Goal: Task Accomplishment & Management: Manage account settings

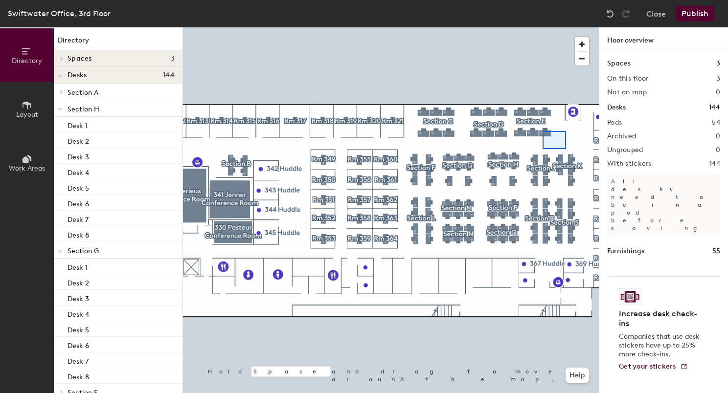
click at [557, 27] on div at bounding box center [391, 27] width 416 height 0
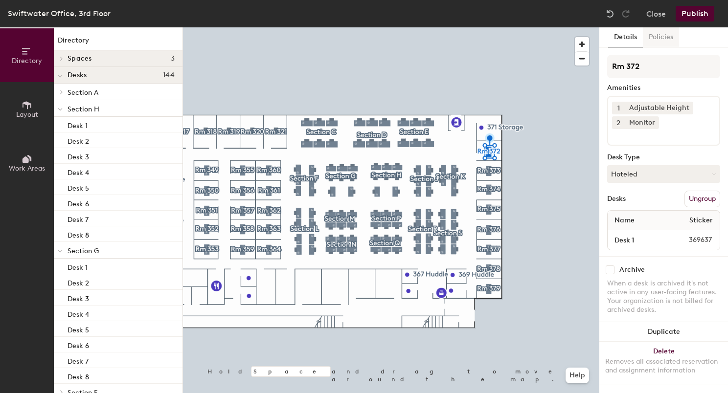
click at [649, 36] on button "Policies" at bounding box center [661, 37] width 36 height 20
click at [656, 37] on button "Policies" at bounding box center [661, 37] width 36 height 20
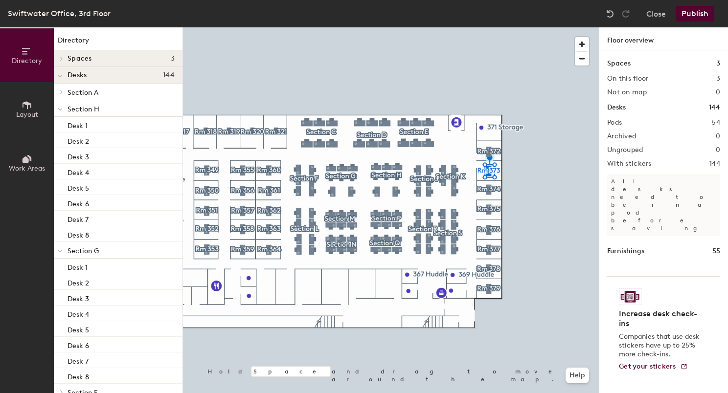
click at [491, 27] on div at bounding box center [391, 27] width 416 height 0
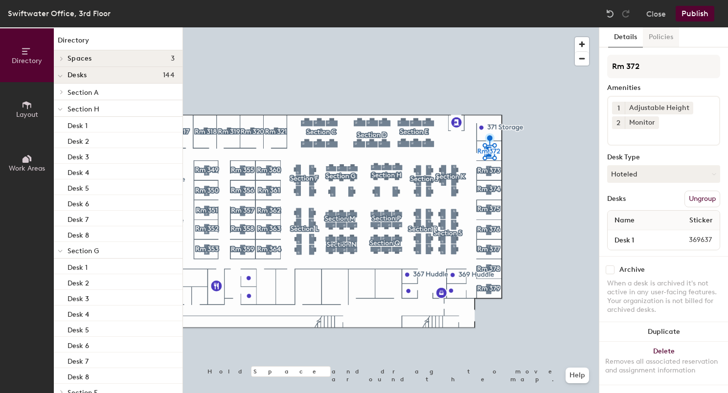
click at [657, 35] on button "Policies" at bounding box center [661, 37] width 36 height 20
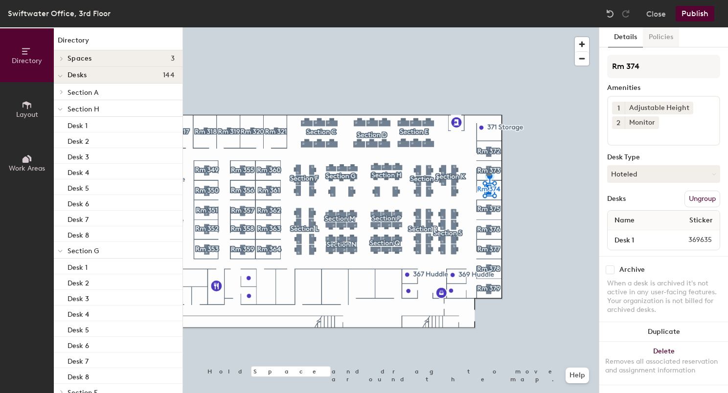
click at [670, 39] on button "Policies" at bounding box center [661, 37] width 36 height 20
click at [648, 37] on button "Policies" at bounding box center [661, 37] width 36 height 20
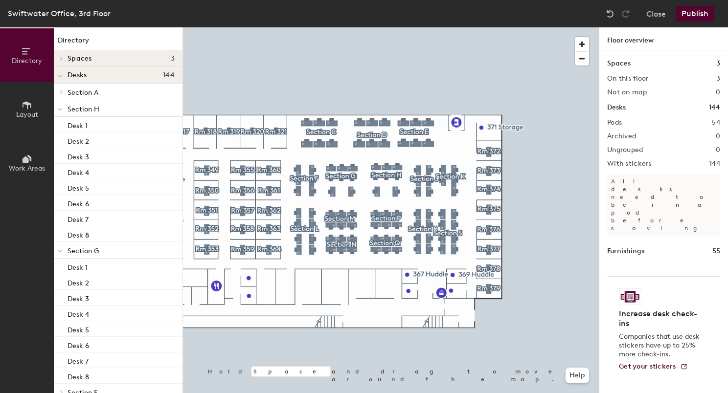
click at [493, 27] on div at bounding box center [391, 27] width 416 height 0
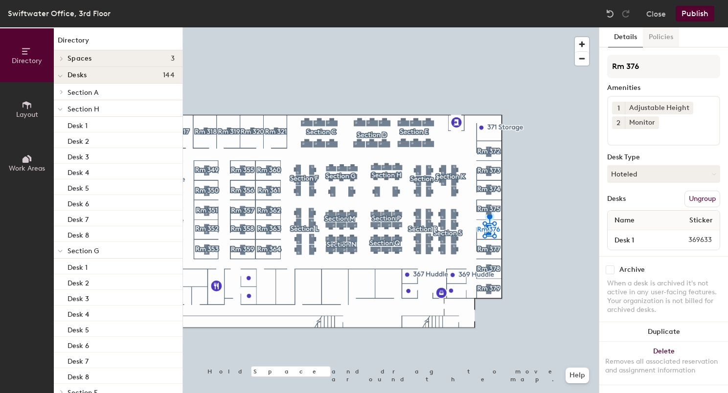
click at [654, 41] on button "Policies" at bounding box center [661, 37] width 36 height 20
click at [665, 41] on button "Policies" at bounding box center [661, 37] width 36 height 20
click at [654, 42] on button "Policies" at bounding box center [661, 37] width 36 height 20
click at [665, 36] on button "Policies" at bounding box center [661, 37] width 36 height 20
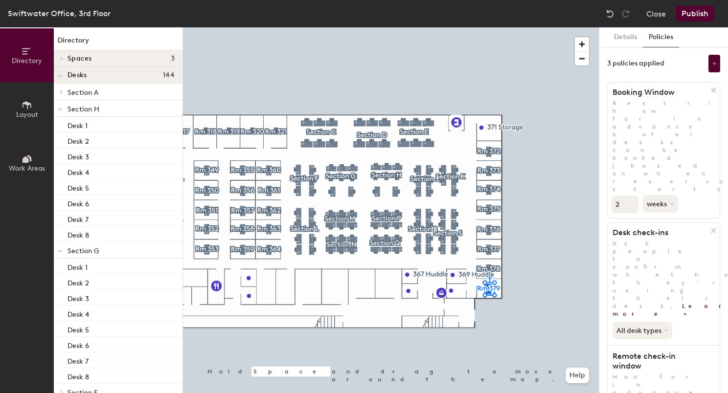
click at [643, 27] on button "Policies" at bounding box center [661, 37] width 36 height 20
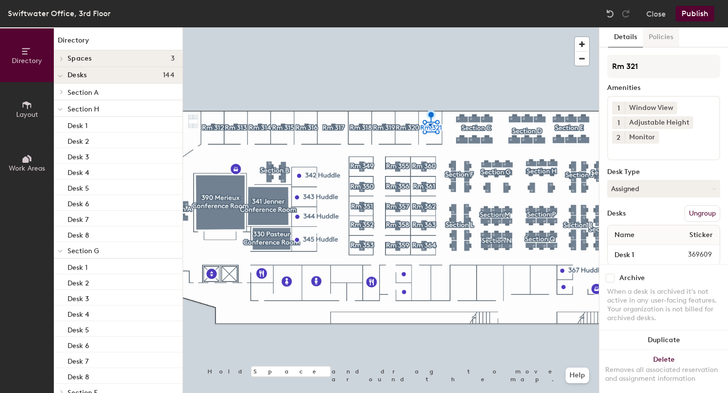
click at [652, 39] on button "Policies" at bounding box center [661, 37] width 36 height 20
click at [643, 34] on button "Policies" at bounding box center [661, 37] width 36 height 20
click at [651, 34] on button "Policies" at bounding box center [661, 37] width 36 height 20
click at [650, 43] on button "Policies" at bounding box center [661, 37] width 36 height 20
click at [661, 36] on button "Policies" at bounding box center [661, 37] width 36 height 20
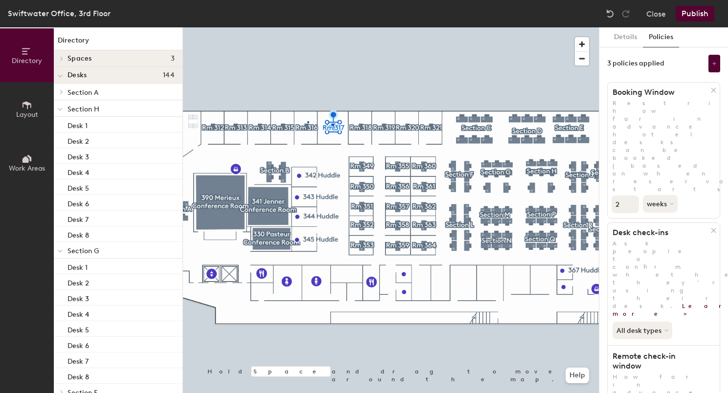
click at [308, 27] on div at bounding box center [391, 27] width 416 height 0
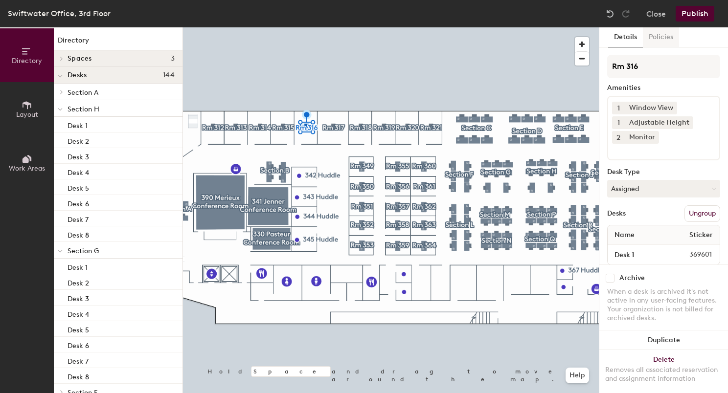
click at [666, 41] on button "Policies" at bounding box center [661, 37] width 36 height 20
click at [667, 42] on button "Policies" at bounding box center [661, 37] width 36 height 20
click at [653, 31] on button "Policies" at bounding box center [661, 37] width 36 height 20
click at [667, 41] on button "Policies" at bounding box center [661, 37] width 36 height 20
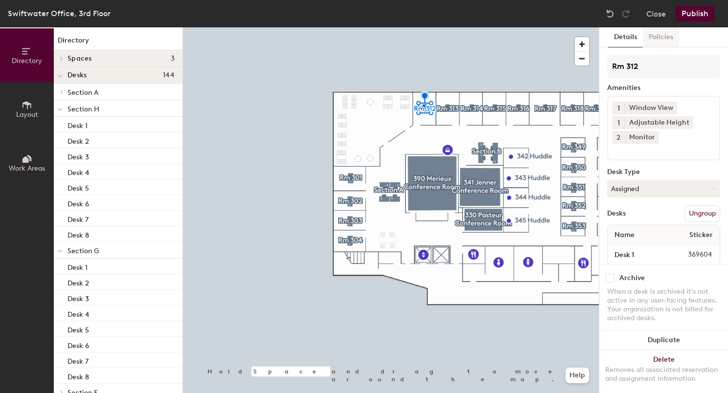
click at [657, 42] on button "Policies" at bounding box center [661, 37] width 36 height 20
click at [654, 46] on button "Policies" at bounding box center [661, 37] width 36 height 20
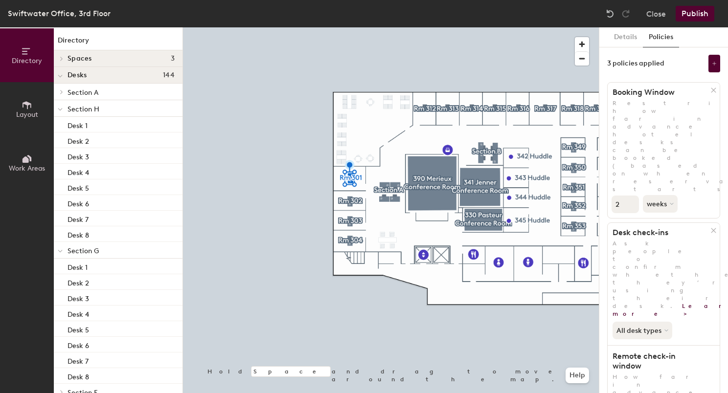
click at [346, 27] on div at bounding box center [391, 27] width 416 height 0
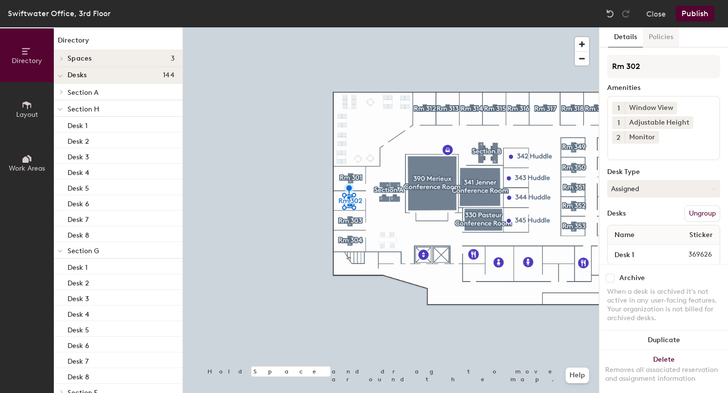
click at [660, 41] on button "Policies" at bounding box center [661, 37] width 36 height 20
click at [659, 41] on button "Policies" at bounding box center [661, 37] width 36 height 20
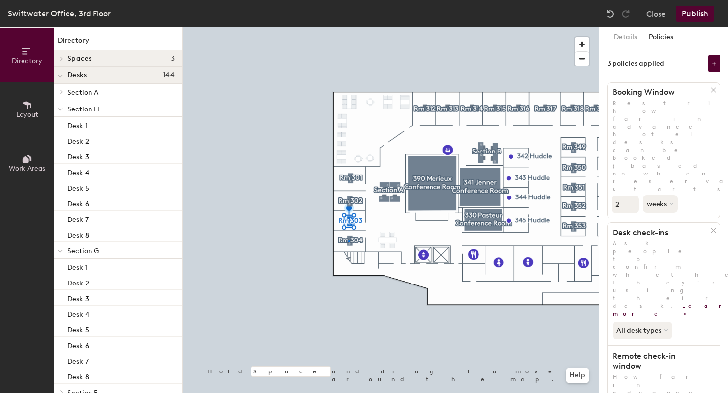
click at [348, 27] on div at bounding box center [391, 27] width 416 height 0
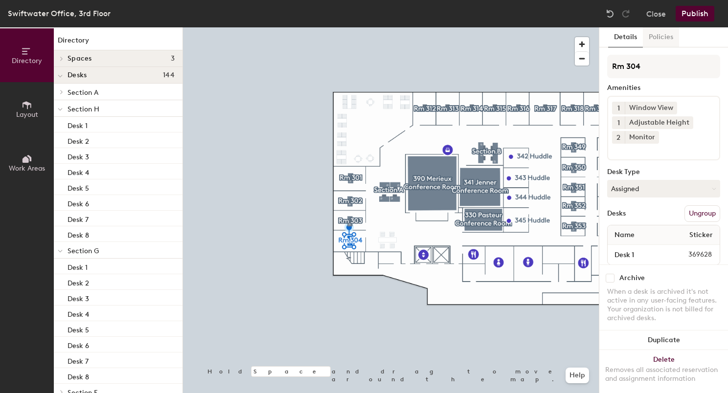
click at [671, 36] on button "Policies" at bounding box center [661, 37] width 36 height 20
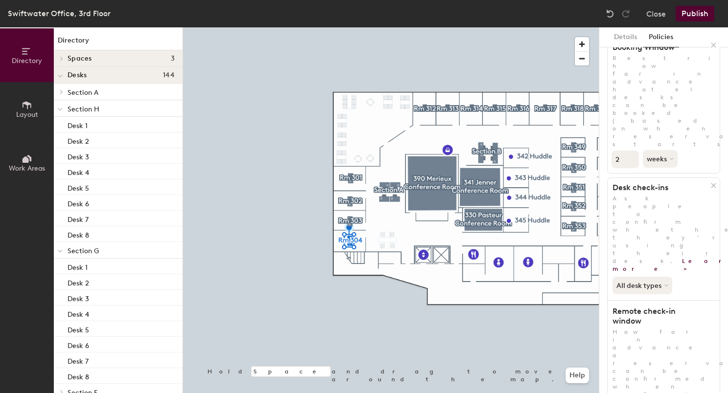
scroll to position [0, 0]
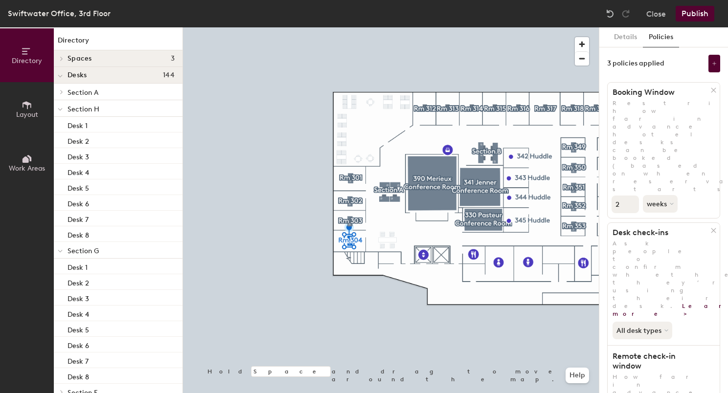
click at [700, 14] on button "Publish" at bounding box center [695, 14] width 39 height 16
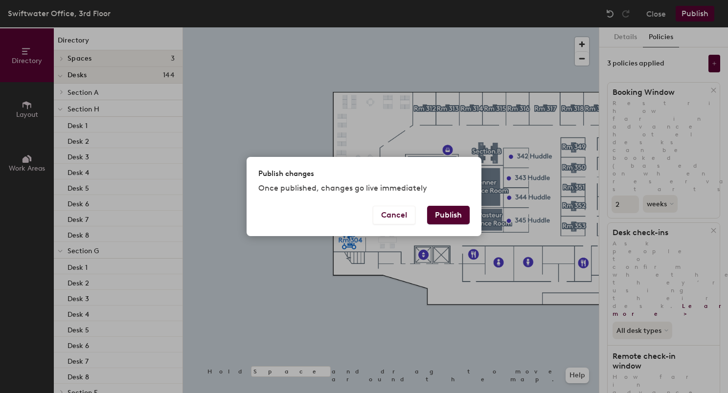
click at [442, 213] on button "Publish" at bounding box center [448, 215] width 43 height 19
